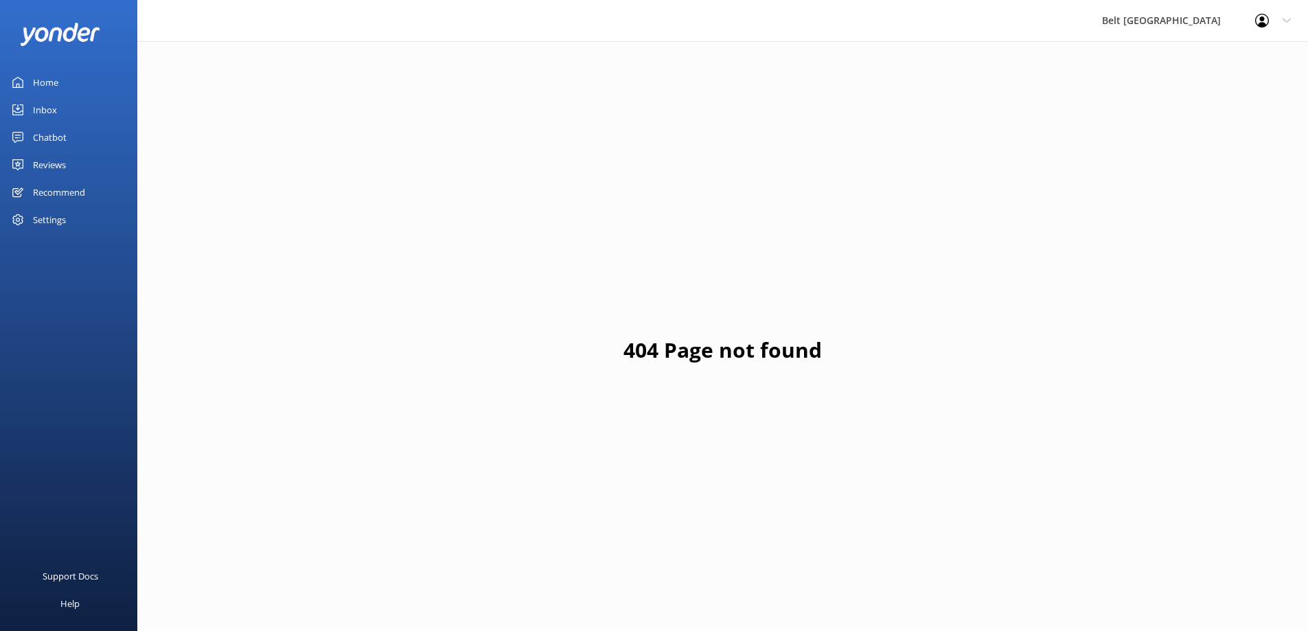
click at [32, 140] on link "Chatbot" at bounding box center [68, 137] width 137 height 27
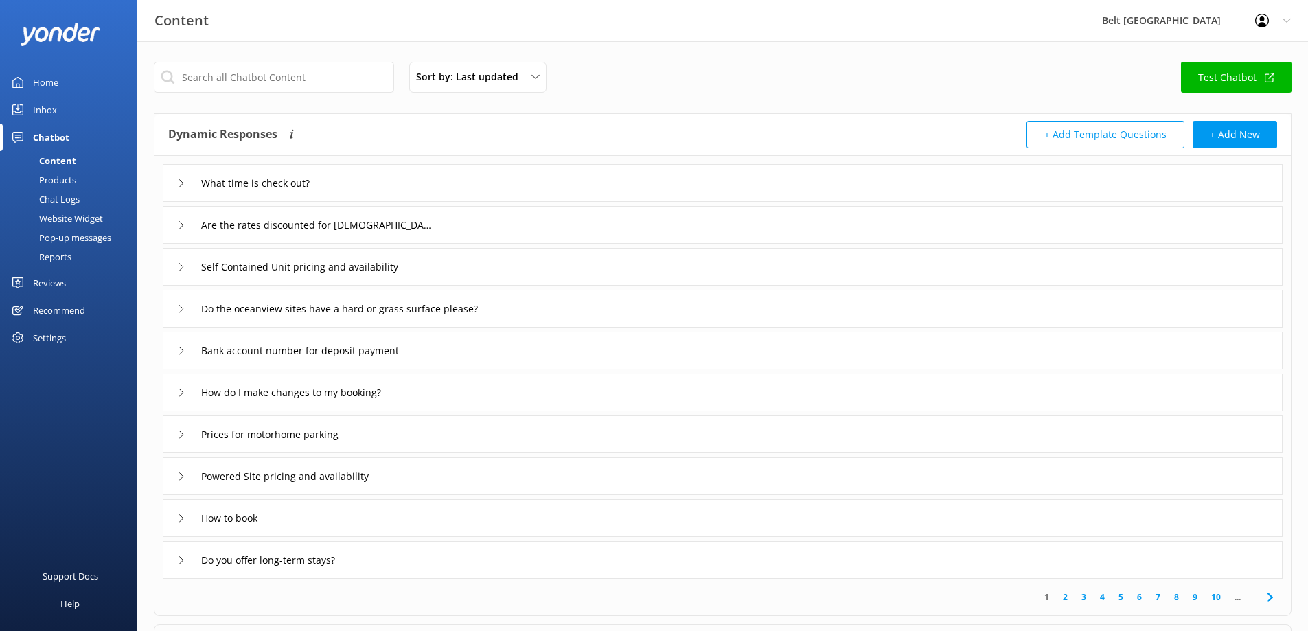
click at [52, 110] on div "Inbox" at bounding box center [45, 109] width 24 height 27
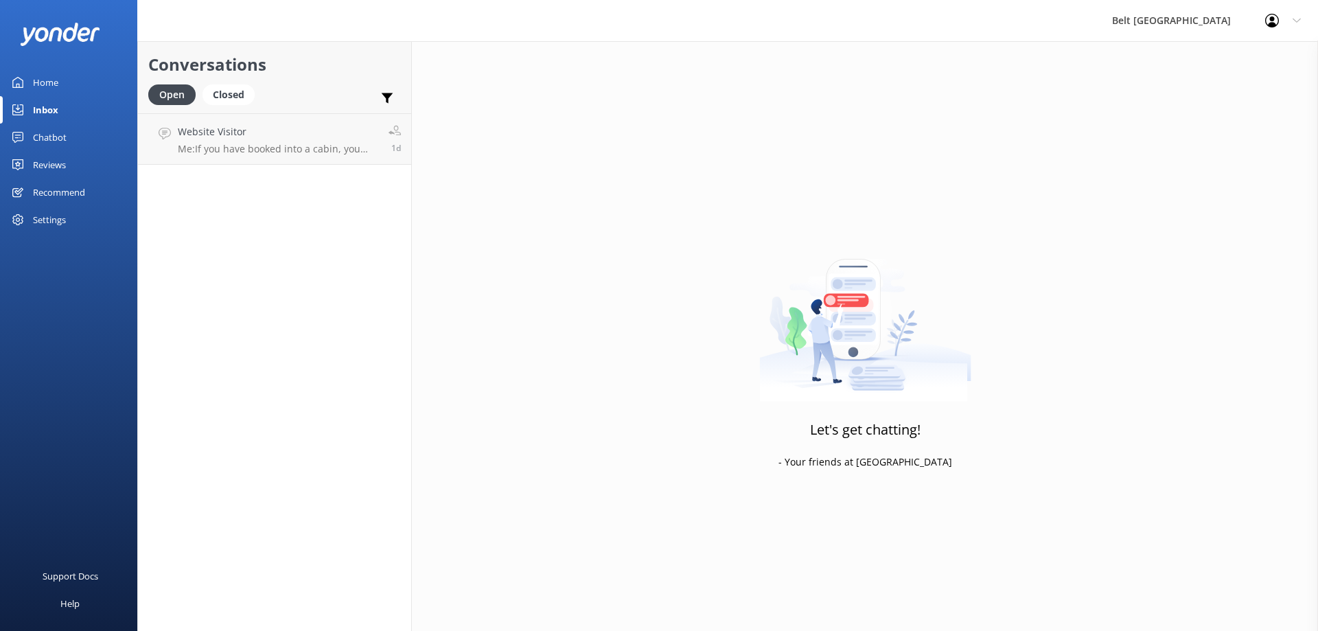
drag, startPoint x: 271, startPoint y: 151, endPoint x: 374, endPoint y: 166, distance: 104.1
click at [272, 152] on p "Me: If you have booked into a cabin, you don't need to bring anything. They hav…" at bounding box center [278, 149] width 200 height 12
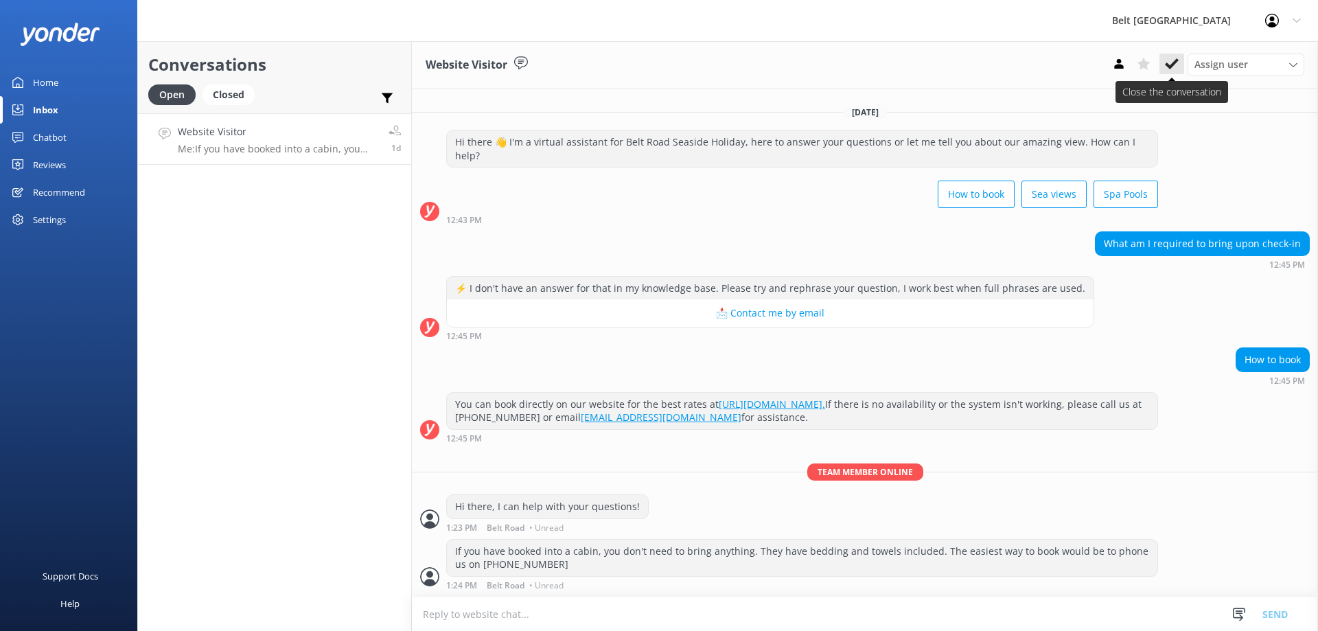
click at [1167, 63] on use at bounding box center [1172, 63] width 14 height 11
